Goal: Transaction & Acquisition: Book appointment/travel/reservation

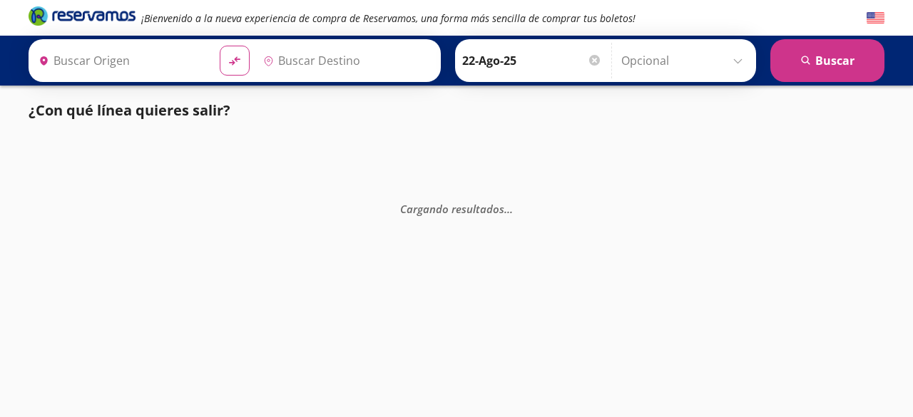
type input "[GEOGRAPHIC_DATA], [GEOGRAPHIC_DATA]"
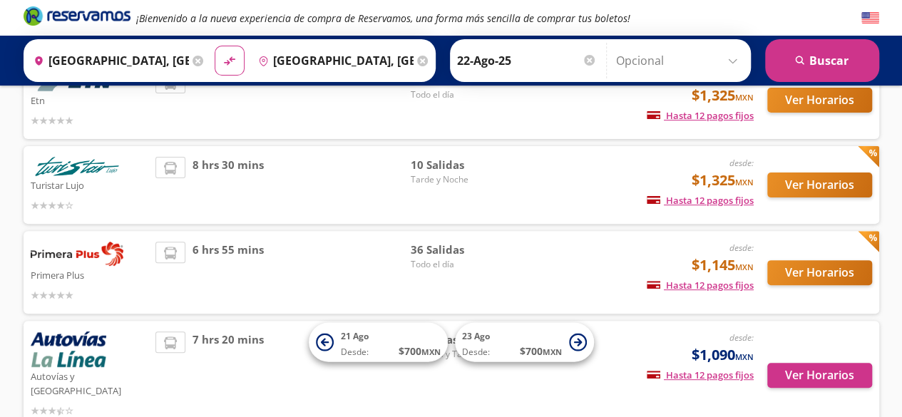
scroll to position [127, 0]
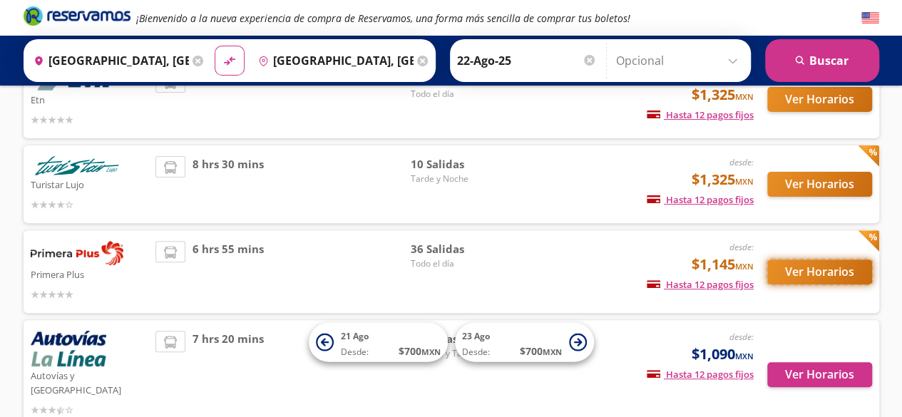
click at [800, 260] on button "Ver Horarios" at bounding box center [819, 272] width 105 height 25
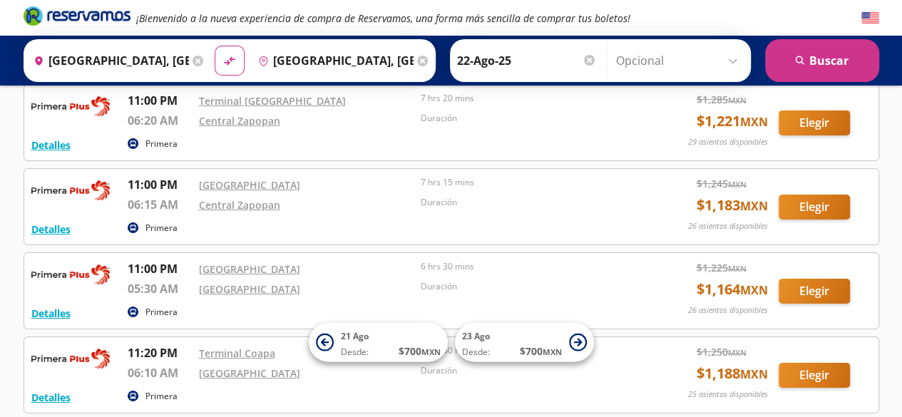
scroll to position [2312, 0]
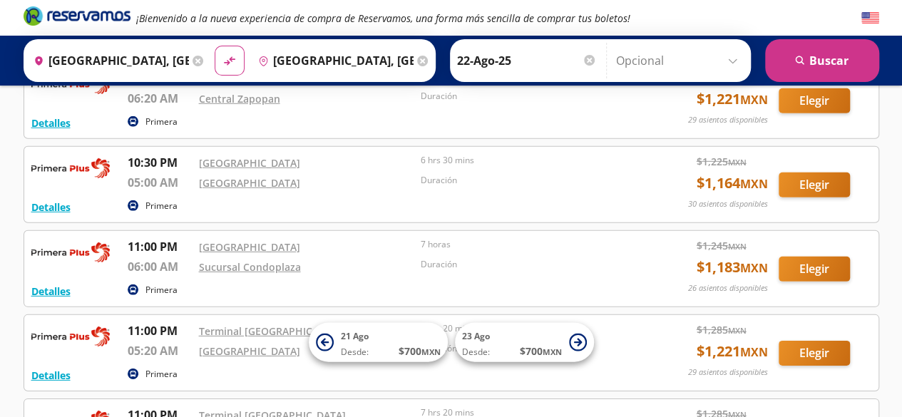
scroll to position [2009, 0]
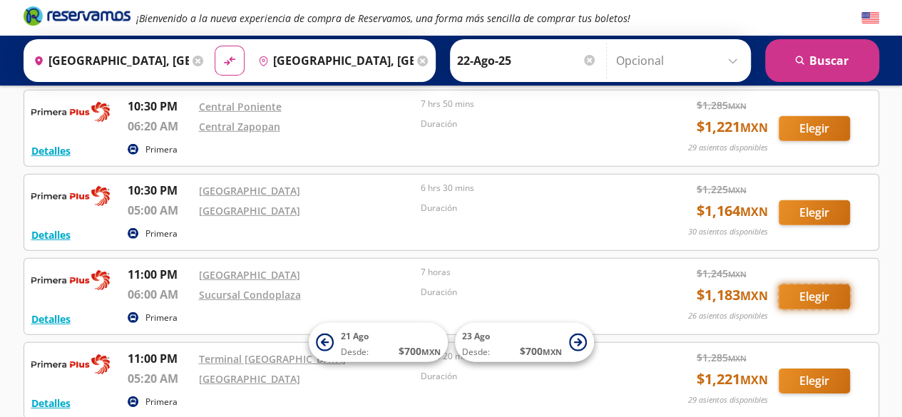
click at [821, 285] on button "Elegir" at bounding box center [814, 297] width 71 height 25
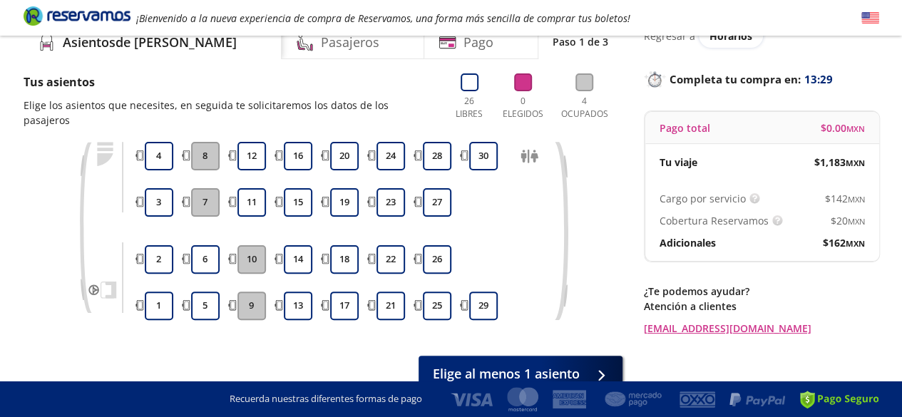
scroll to position [21, 0]
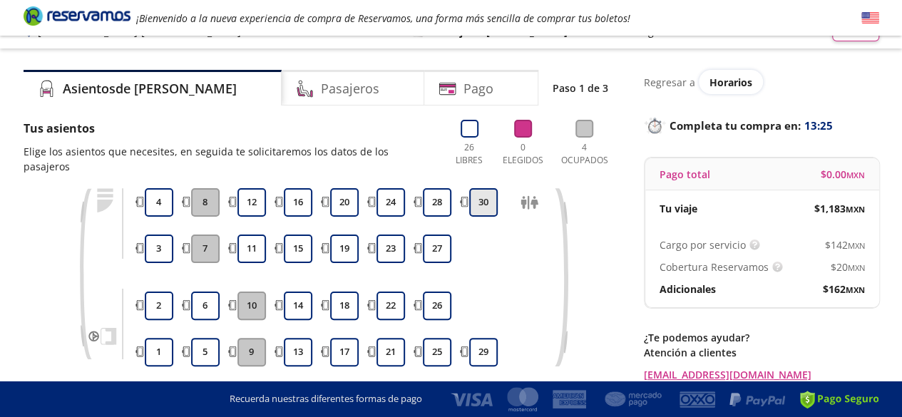
click at [478, 188] on button "30" at bounding box center [483, 202] width 29 height 29
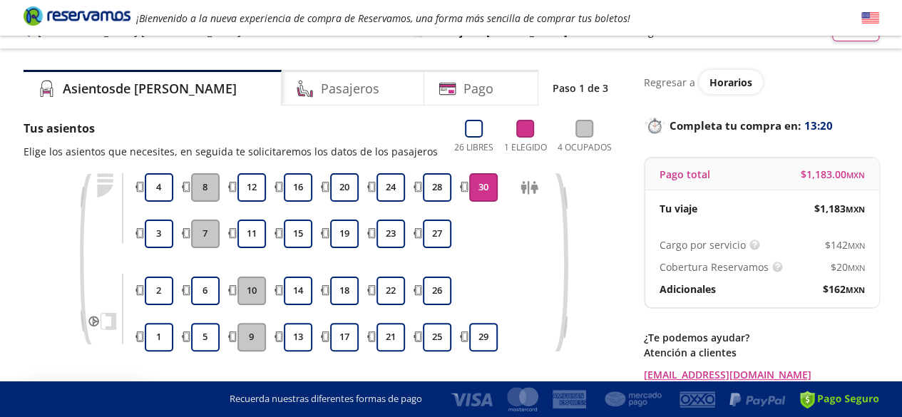
drag, startPoint x: 900, startPoint y: 96, endPoint x: 912, endPoint y: 213, distance: 117.6
click at [902, 213] on html "Group 9 Created with Sketch. Elige tus asientos Ciudad de México - Guadalajara …" at bounding box center [451, 252] width 902 height 547
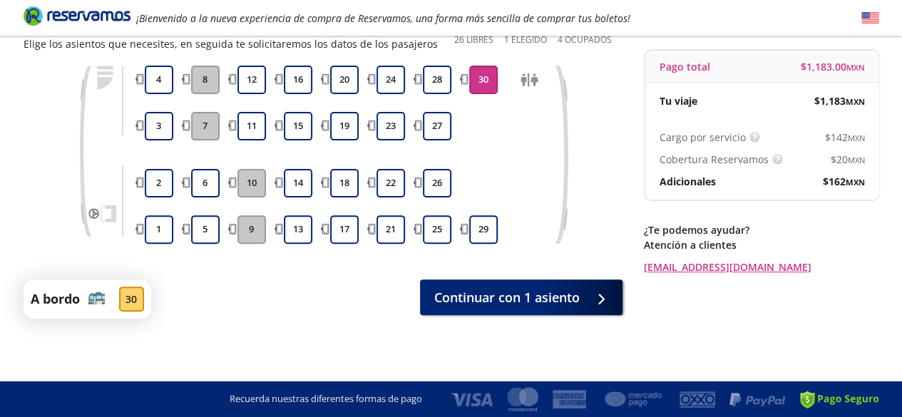
scroll to position [130, 0]
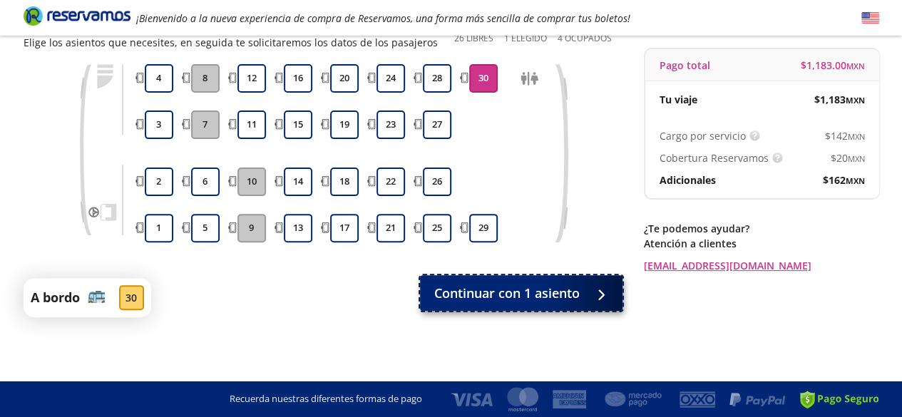
click at [522, 300] on span "Continuar con 1 asiento" at bounding box center [506, 293] width 145 height 19
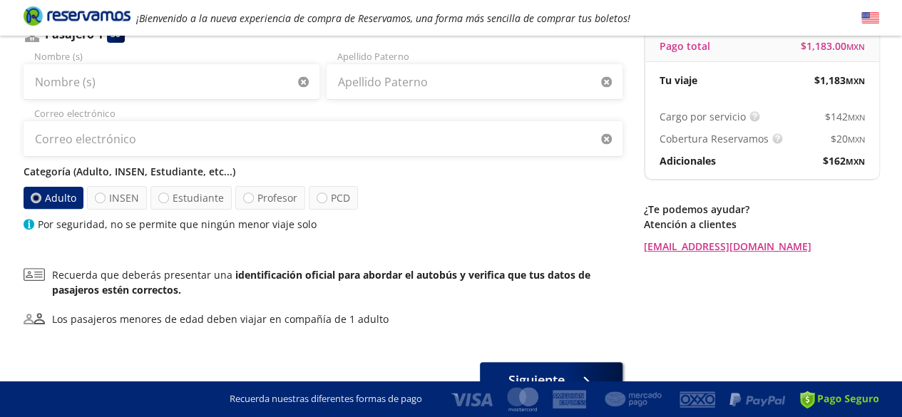
scroll to position [200, 0]
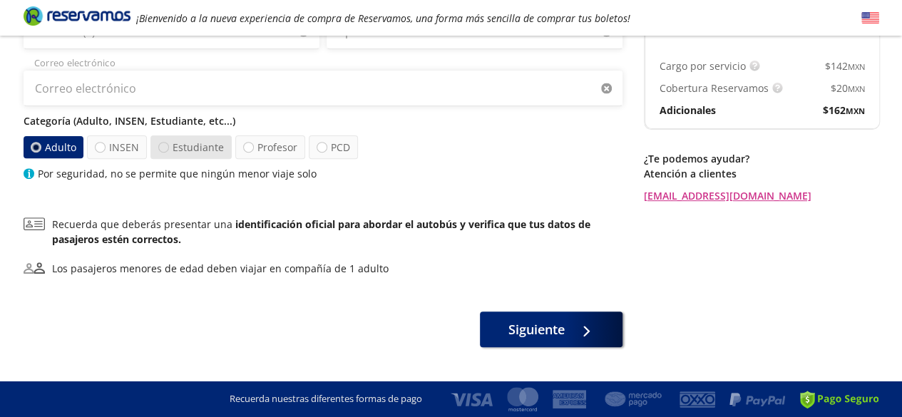
click at [159, 146] on div at bounding box center [163, 147] width 11 height 11
click at [159, 146] on input "Estudiante" at bounding box center [163, 147] width 9 height 9
radio input "true"
radio input "false"
drag, startPoint x: 902, startPoint y: 233, endPoint x: 912, endPoint y: 183, distance: 51.1
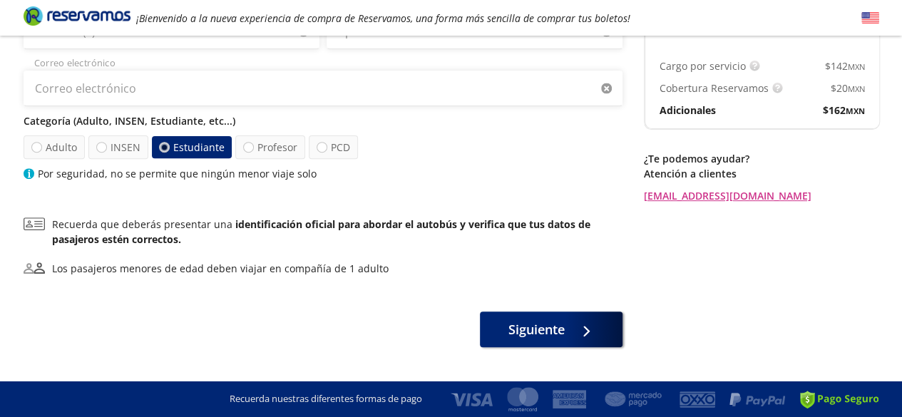
click at [902, 183] on html "Group 9 Created with Sketch. Datos para la compra Ciudad de México - Guadalajar…" at bounding box center [451, 123] width 902 height 647
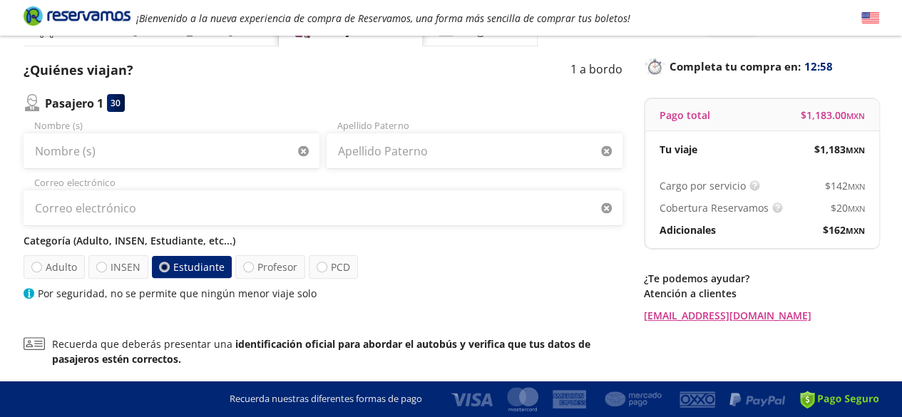
scroll to position [56, 0]
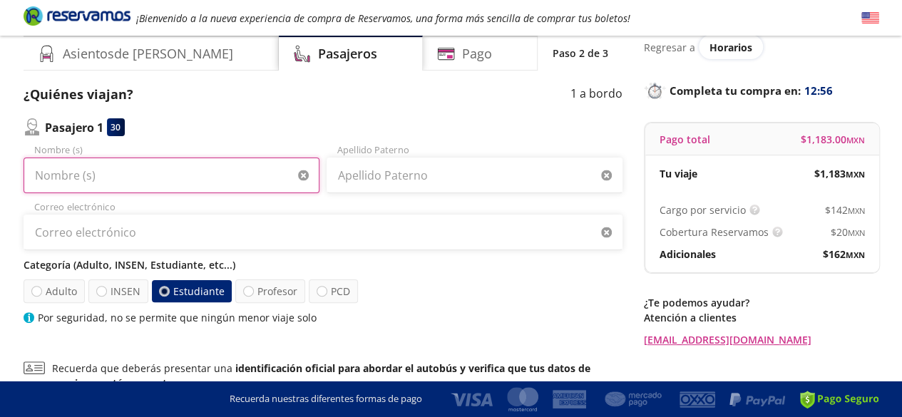
click at [276, 176] on input "Nombre (s)" at bounding box center [172, 176] width 296 height 36
type input "[PERSON_NAME]"
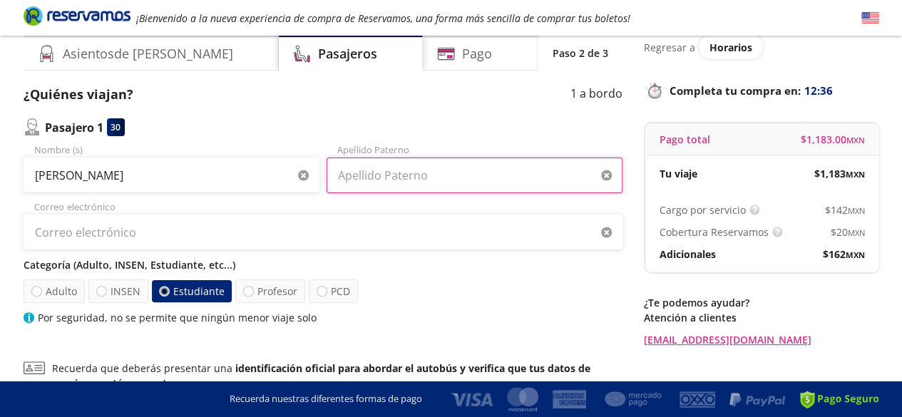
click at [375, 172] on input "Apellido Paterno" at bounding box center [475, 176] width 296 height 36
type input "Morales"
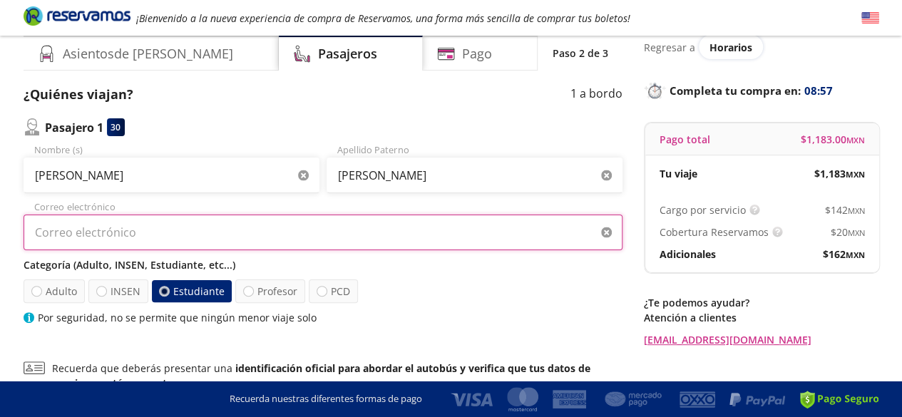
click at [310, 247] on input "Correo electrónico" at bounding box center [323, 233] width 599 height 36
type input "[EMAIL_ADDRESS][DOMAIN_NAME]"
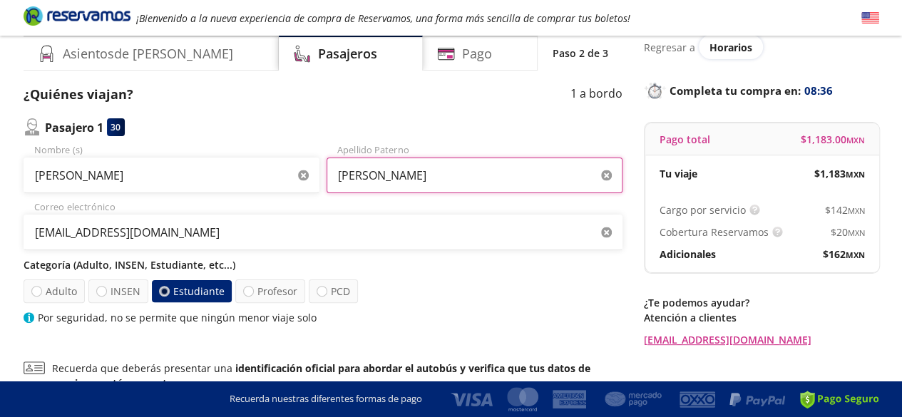
click at [474, 180] on input "Morales" at bounding box center [475, 176] width 296 height 36
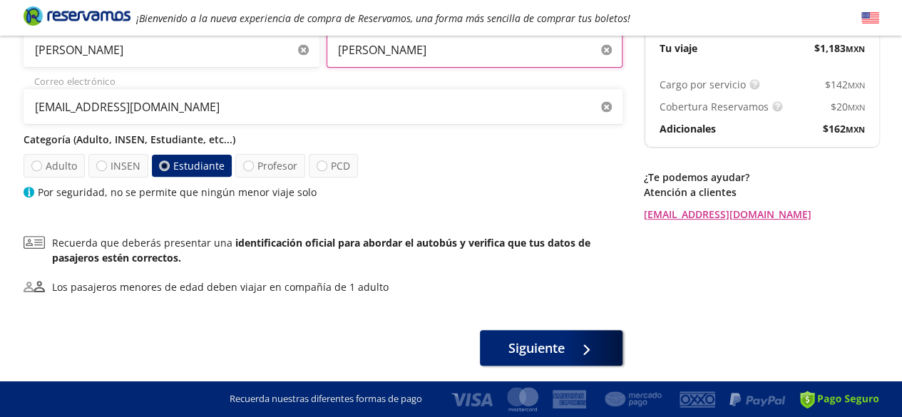
scroll to position [185, 0]
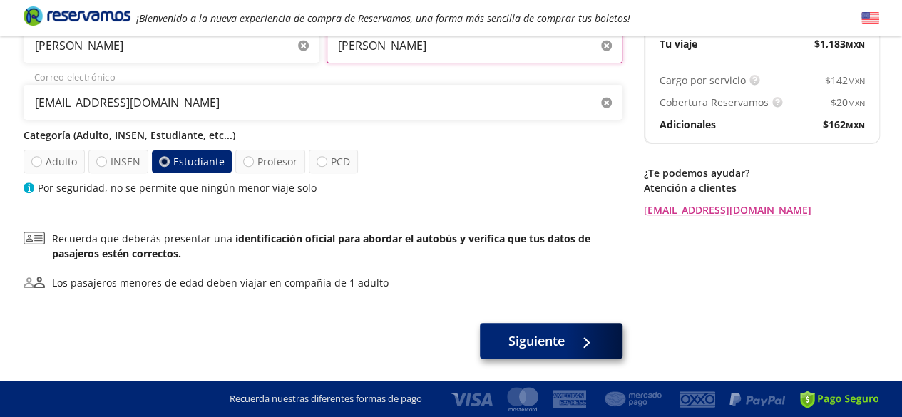
type input "[PERSON_NAME]"
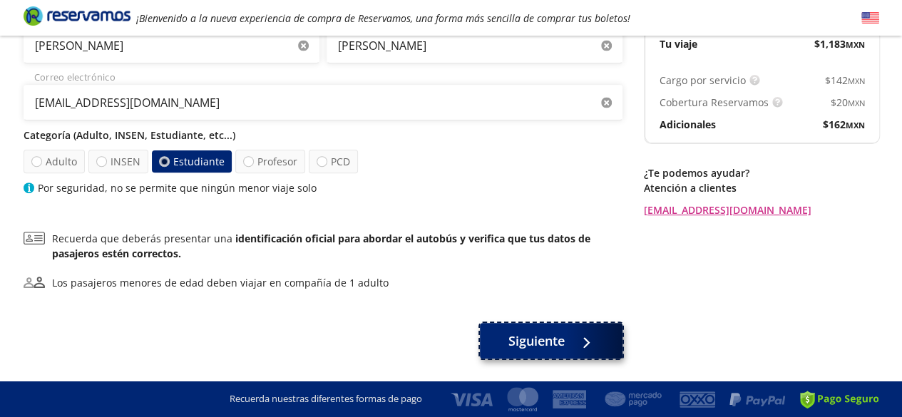
click at [558, 337] on span "Siguiente" at bounding box center [537, 341] width 56 height 19
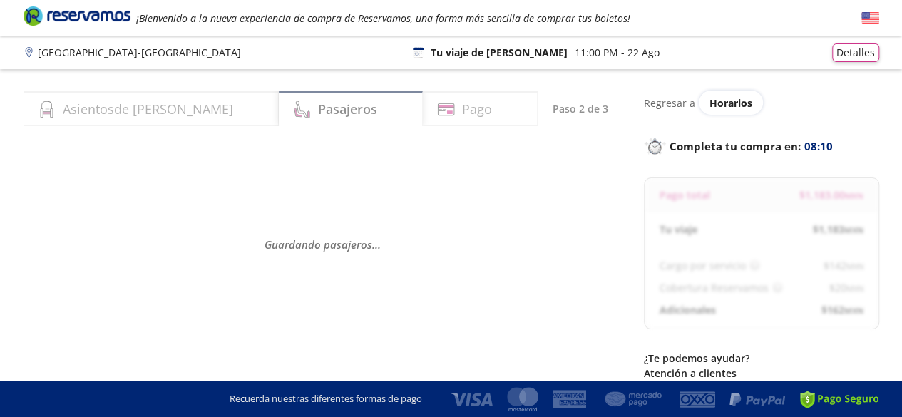
select select "MX"
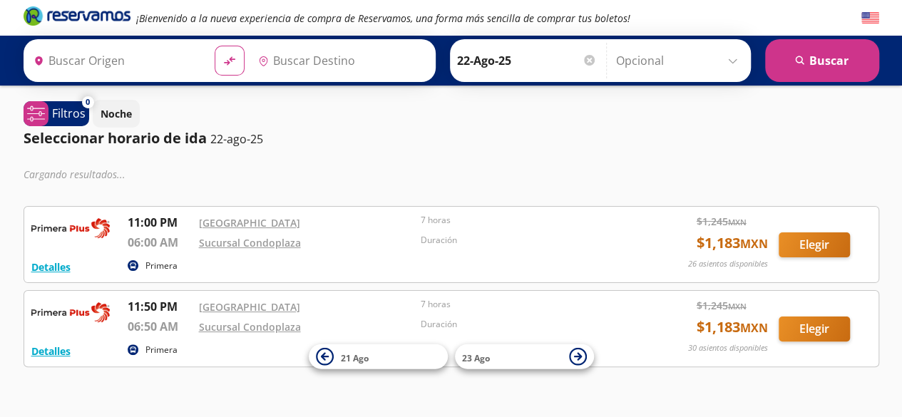
type input "Central del Norte, Distrito Federal"
type input "Sucursal Condoplaza, Jalisco"
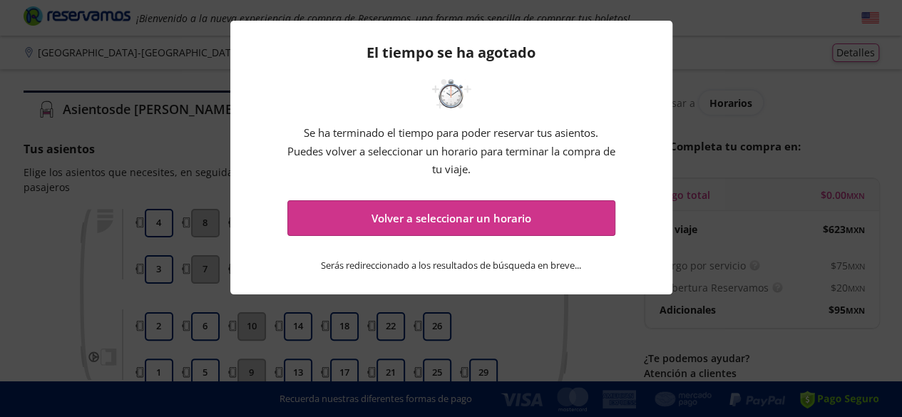
click at [563, 342] on div "El tiempo se ha agotado Se ha terminado el tiempo para poder reservar tus asien…" at bounding box center [451, 208] width 902 height 417
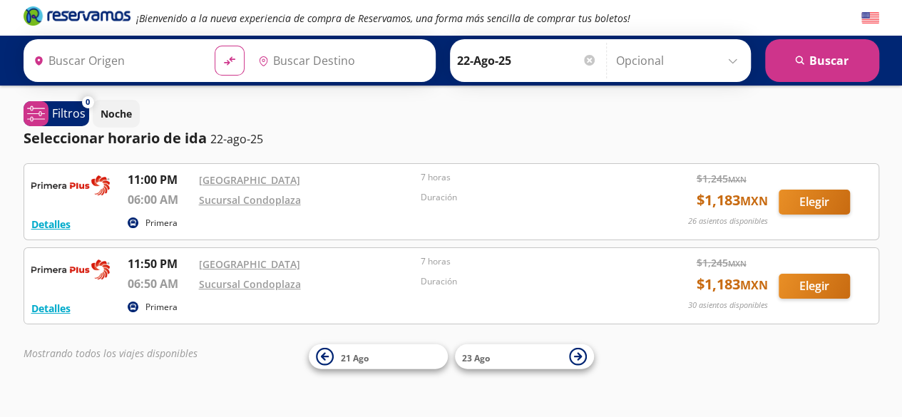
type input "Central del Norte, Distrito Federal"
type input "Sucursal Condoplaza, Jalisco"
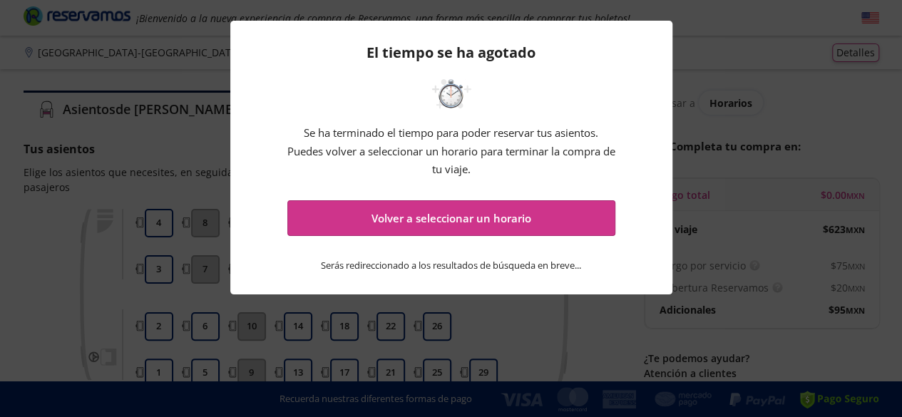
click at [443, 265] on p "Serás redireccionado a los resultados de búsqueda en breve ..." at bounding box center [451, 265] width 260 height 16
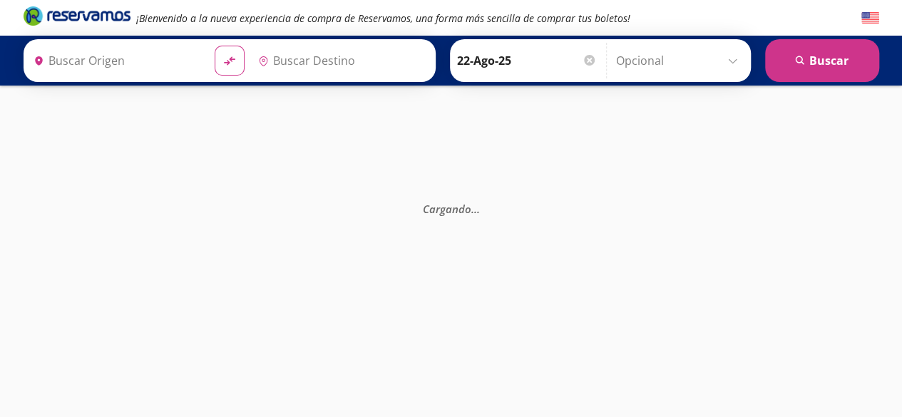
type input "[GEOGRAPHIC_DATA], [GEOGRAPHIC_DATA]"
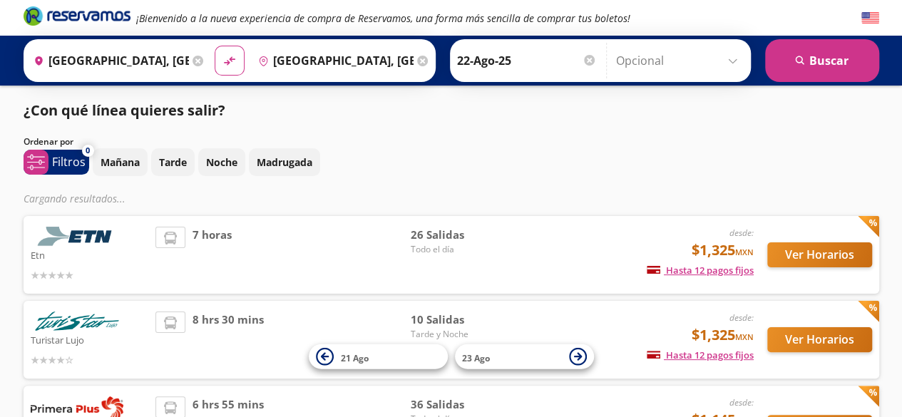
scroll to position [127, 0]
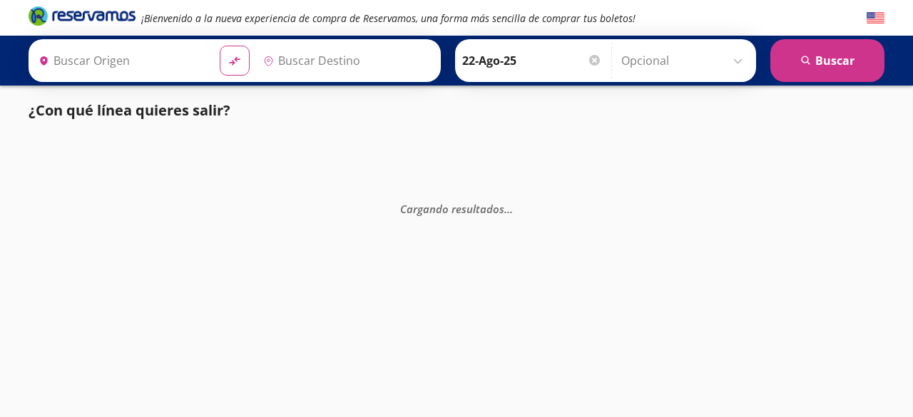
type input "[GEOGRAPHIC_DATA], [GEOGRAPHIC_DATA]"
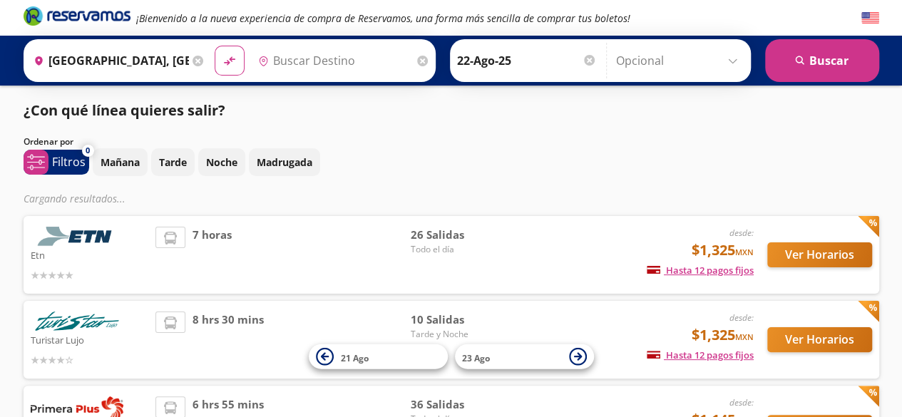
type input "[GEOGRAPHIC_DATA], [GEOGRAPHIC_DATA]"
click at [805, 252] on button "Ver Horarios" at bounding box center [819, 254] width 105 height 25
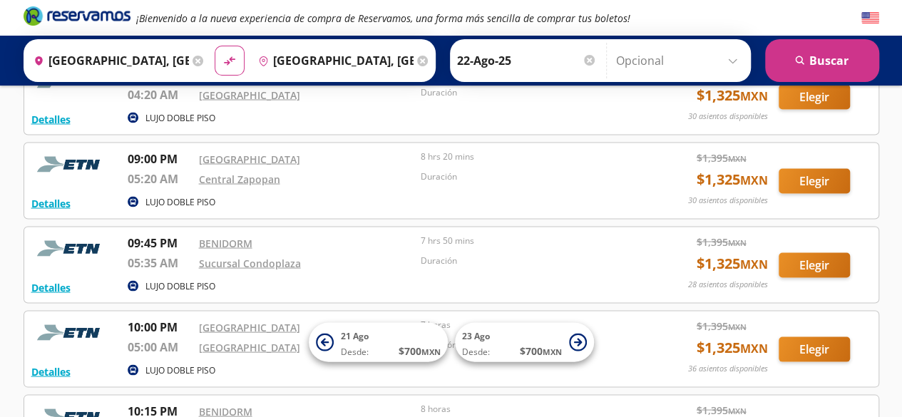
scroll to position [1496, 0]
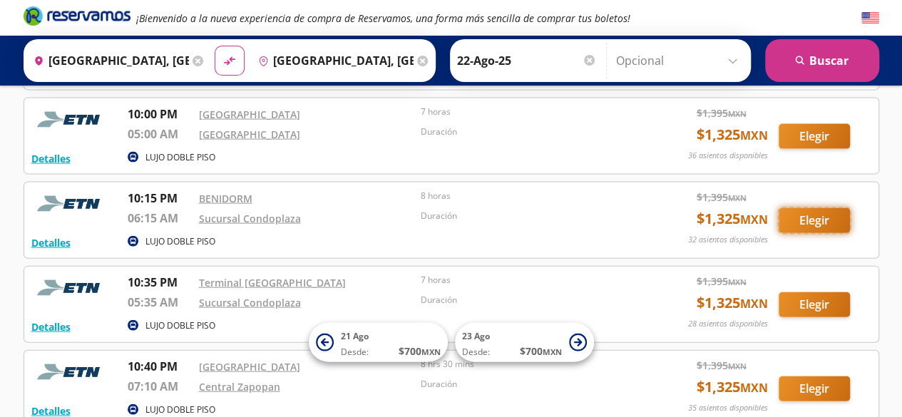
click at [803, 218] on button "Elegir" at bounding box center [814, 220] width 71 height 25
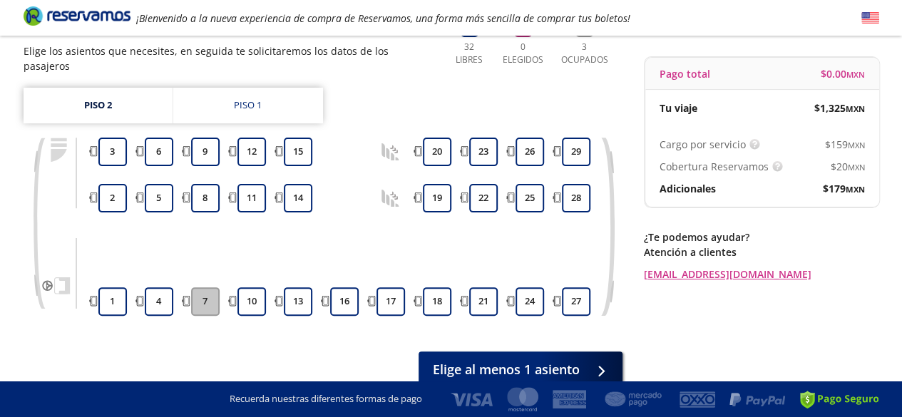
scroll to position [102, 0]
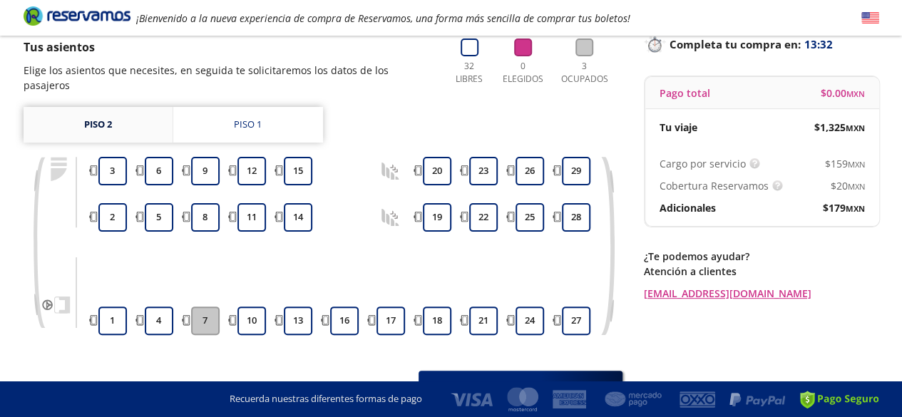
click at [120, 115] on link "Piso 2" at bounding box center [98, 125] width 149 height 36
click at [260, 118] on div "Piso 1" at bounding box center [248, 125] width 28 height 14
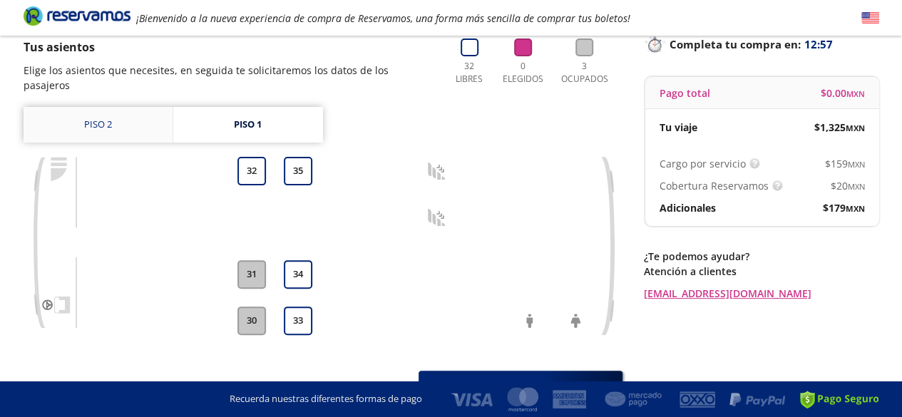
click at [106, 107] on link "Piso 2" at bounding box center [98, 125] width 149 height 36
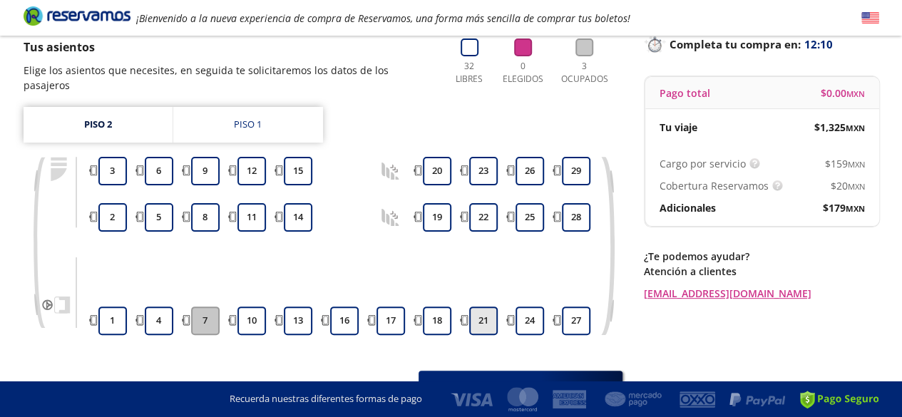
click at [471, 307] on button "21" at bounding box center [483, 321] width 29 height 29
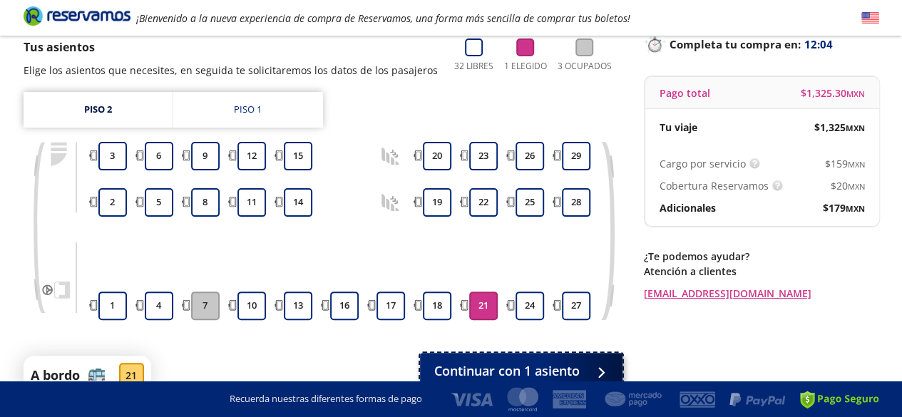
click at [495, 367] on span "Continuar con 1 asiento" at bounding box center [506, 371] width 145 height 19
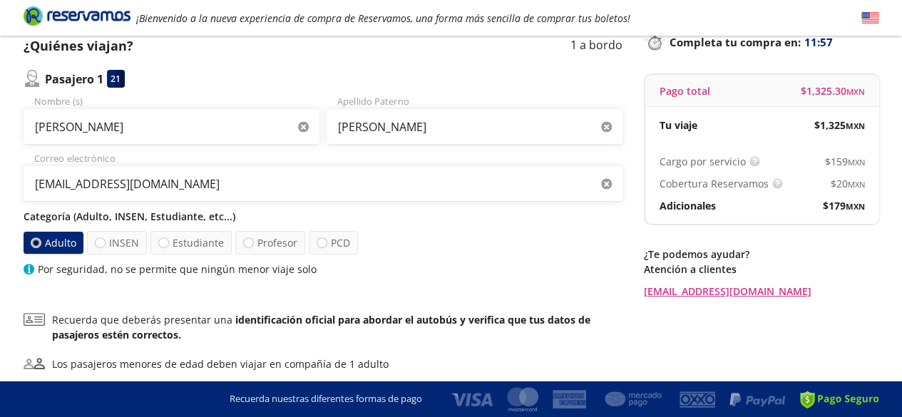
scroll to position [106, 0]
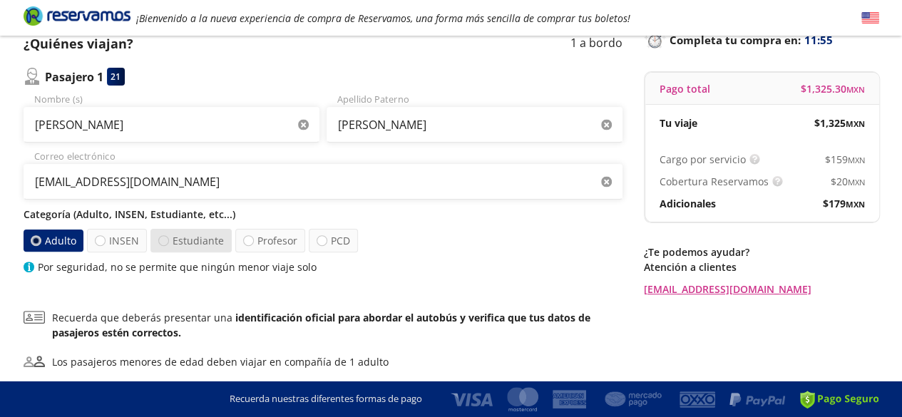
click at [163, 237] on div at bounding box center [163, 240] width 11 height 11
click at [163, 237] on input "Estudiante" at bounding box center [163, 240] width 9 height 9
radio input "true"
radio input "false"
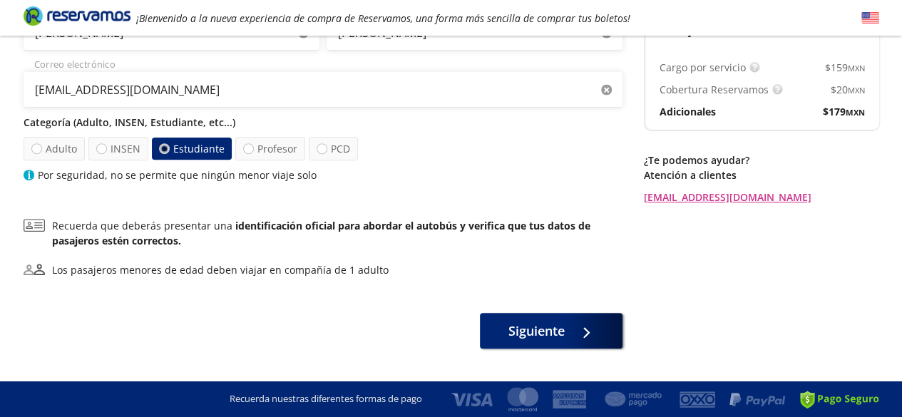
scroll to position [229, 0]
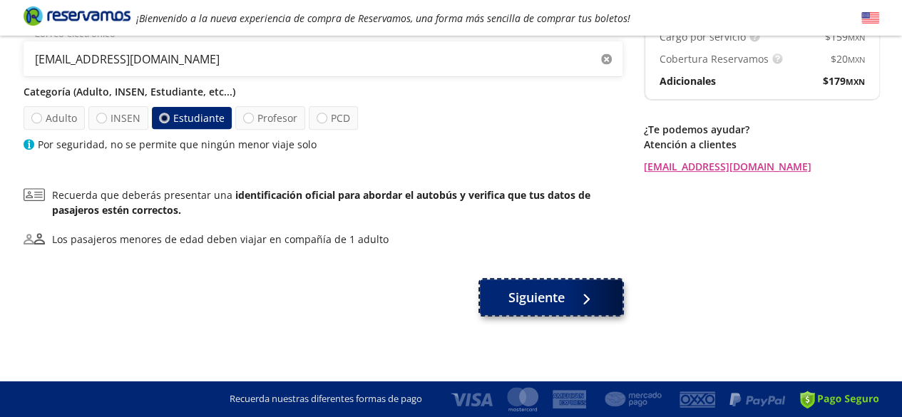
click at [575, 298] on div at bounding box center [582, 298] width 21 height 18
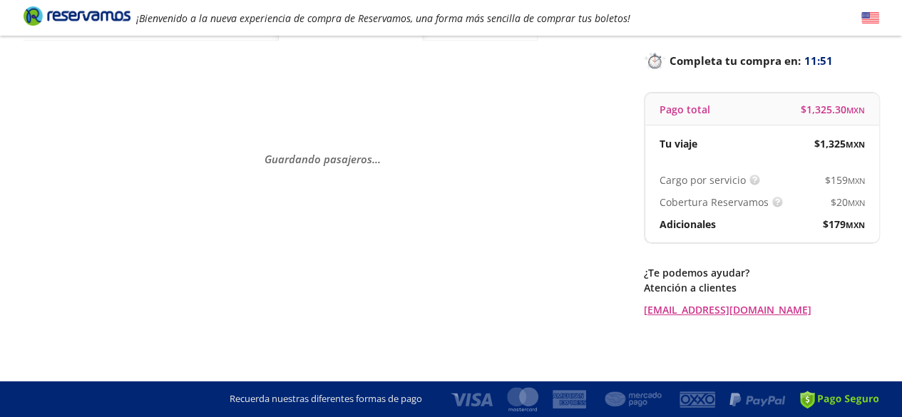
scroll to position [0, 0]
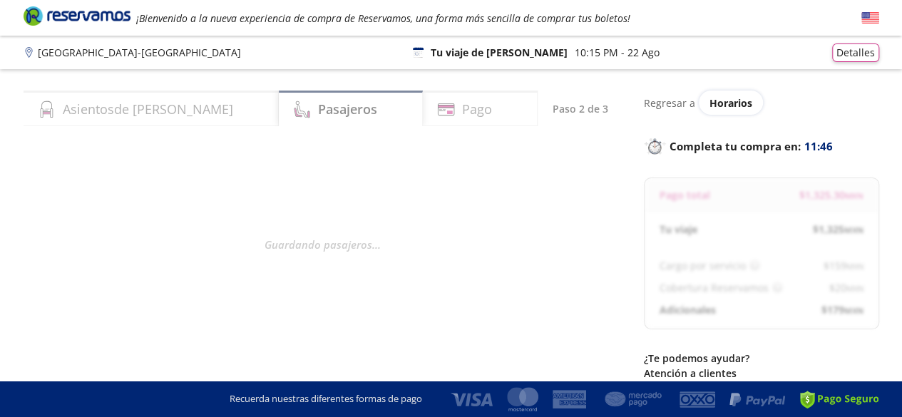
select select "MX"
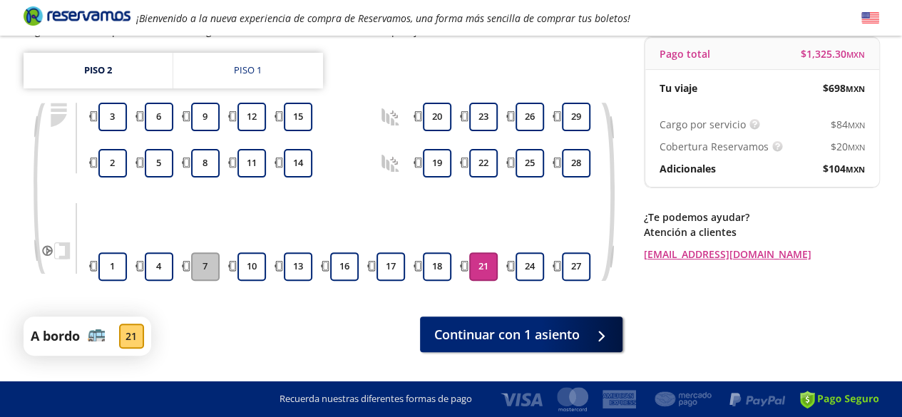
scroll to position [143, 0]
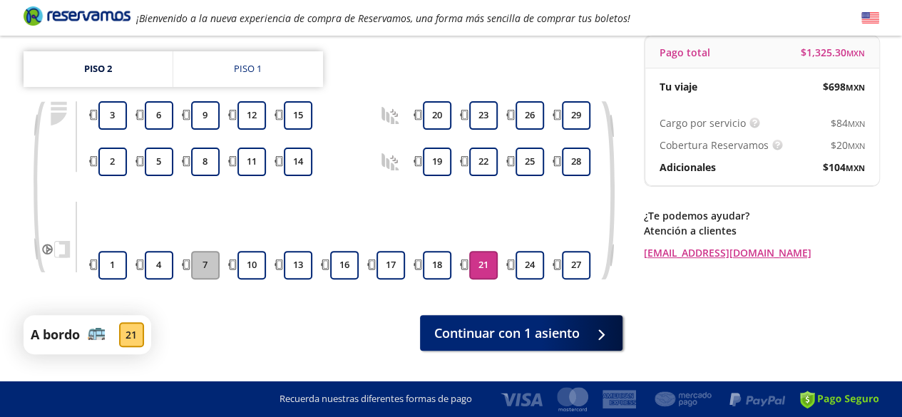
scroll to position [102, 0]
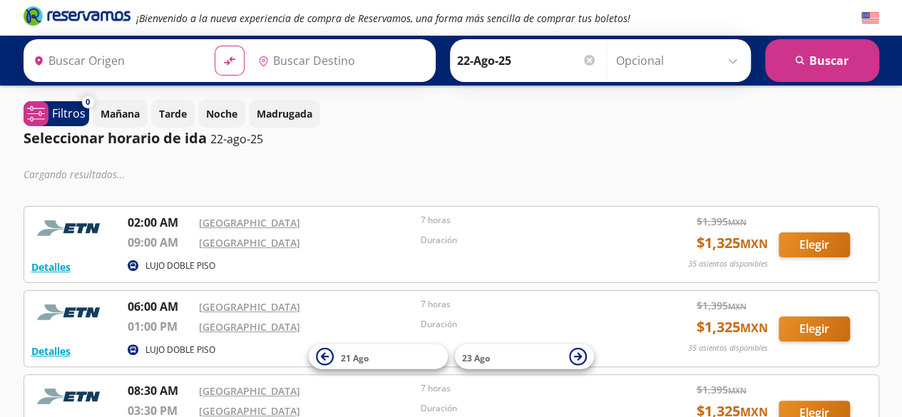
type input "[GEOGRAPHIC_DATA], [GEOGRAPHIC_DATA]"
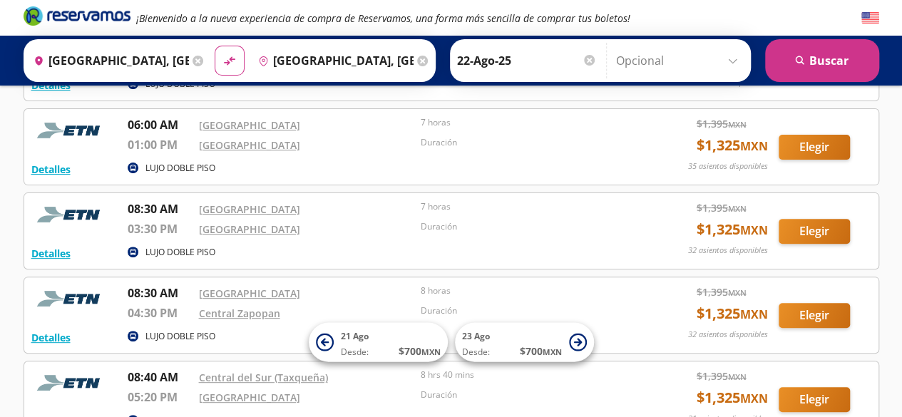
scroll to position [200, 0]
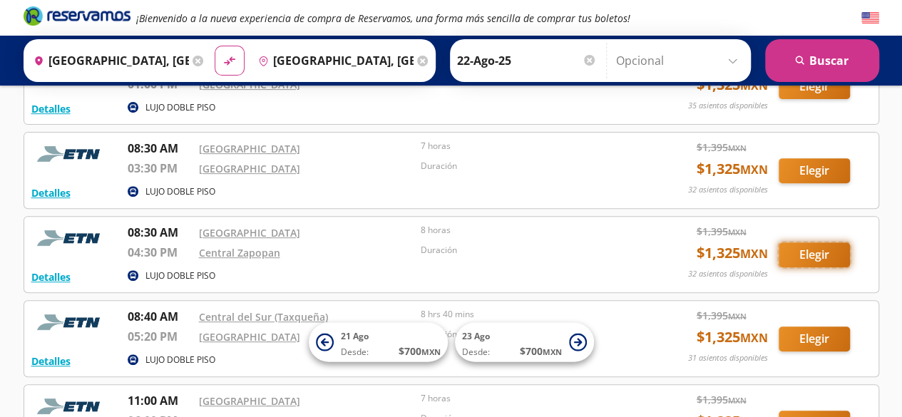
click at [837, 253] on button "Elegir" at bounding box center [814, 254] width 71 height 25
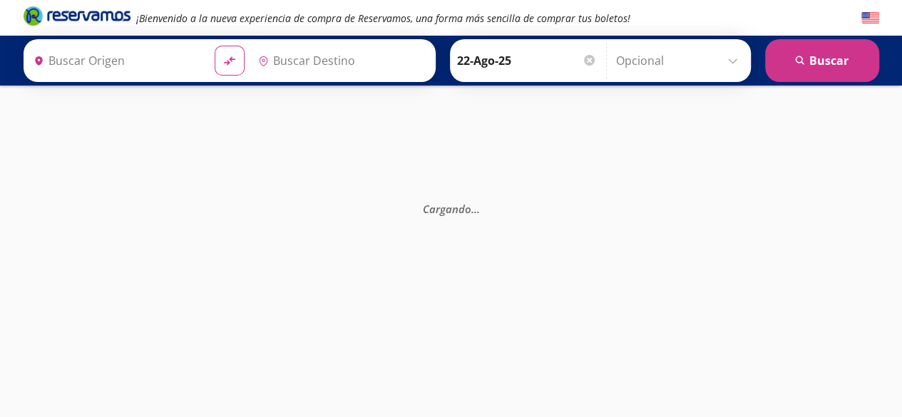
type input "[GEOGRAPHIC_DATA], [GEOGRAPHIC_DATA]"
